Goal: Transaction & Acquisition: Purchase product/service

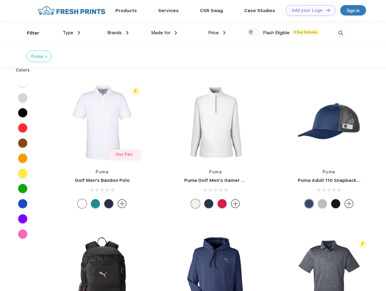
click at [309, 10] on link "Add your Logo Design Tool" at bounding box center [311, 10] width 50 height 11
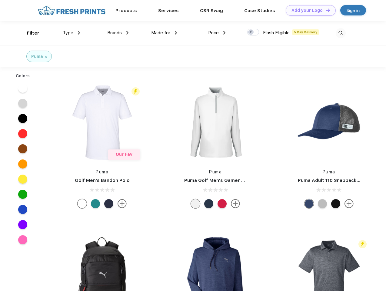
click at [0, 0] on div "Design Tool" at bounding box center [0, 0] width 0 height 0
click at [325, 10] on link "Add your Logo Design Tool" at bounding box center [311, 10] width 50 height 11
click at [29, 33] on div "Filter" at bounding box center [33, 33] width 12 height 7
click at [72, 33] on span "Type" at bounding box center [68, 32] width 11 height 5
click at [118, 33] on span "Brands" at bounding box center [114, 32] width 15 height 5
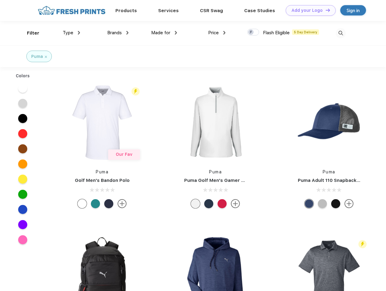
click at [164, 33] on span "Made for" at bounding box center [160, 32] width 19 height 5
click at [217, 33] on span "Price" at bounding box center [213, 32] width 11 height 5
click at [254, 32] on div at bounding box center [253, 32] width 12 height 7
click at [251, 32] on input "checkbox" at bounding box center [249, 31] width 4 height 4
click at [341, 33] on img at bounding box center [341, 33] width 10 height 10
